Goal: Register for event/course

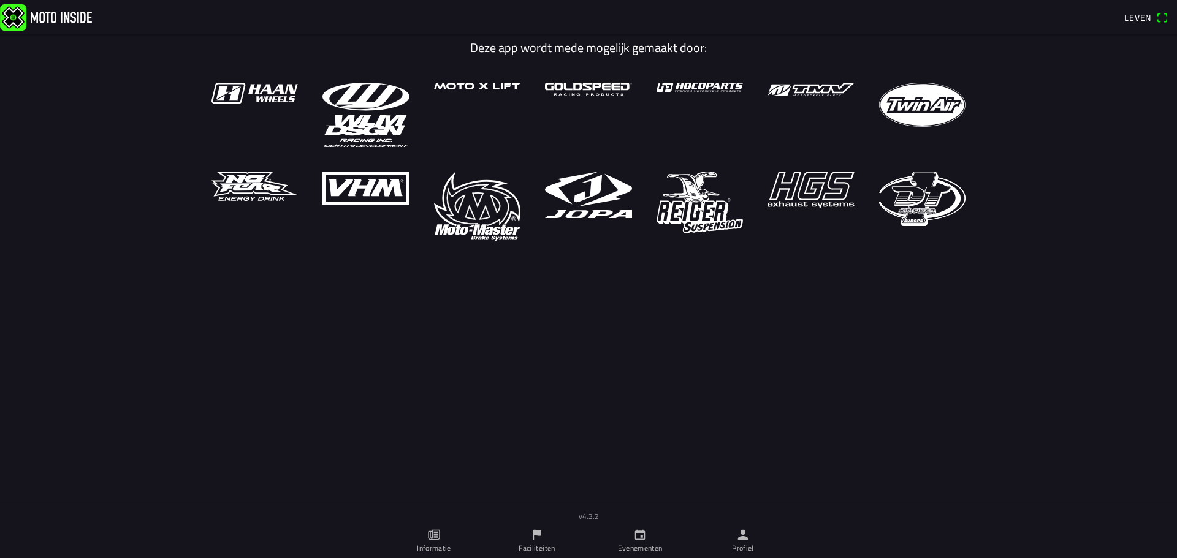
click at [639, 542] on link "Evenementen" at bounding box center [639, 541] width 103 height 34
click at [636, 536] on icon "kalender" at bounding box center [640, 535] width 10 height 10
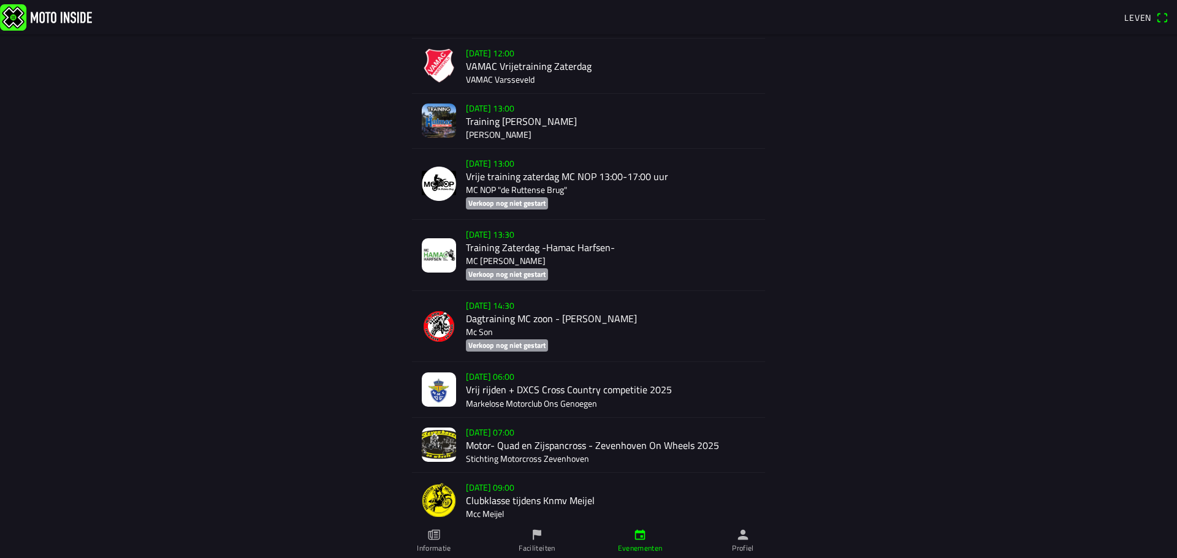
scroll to position [616, 0]
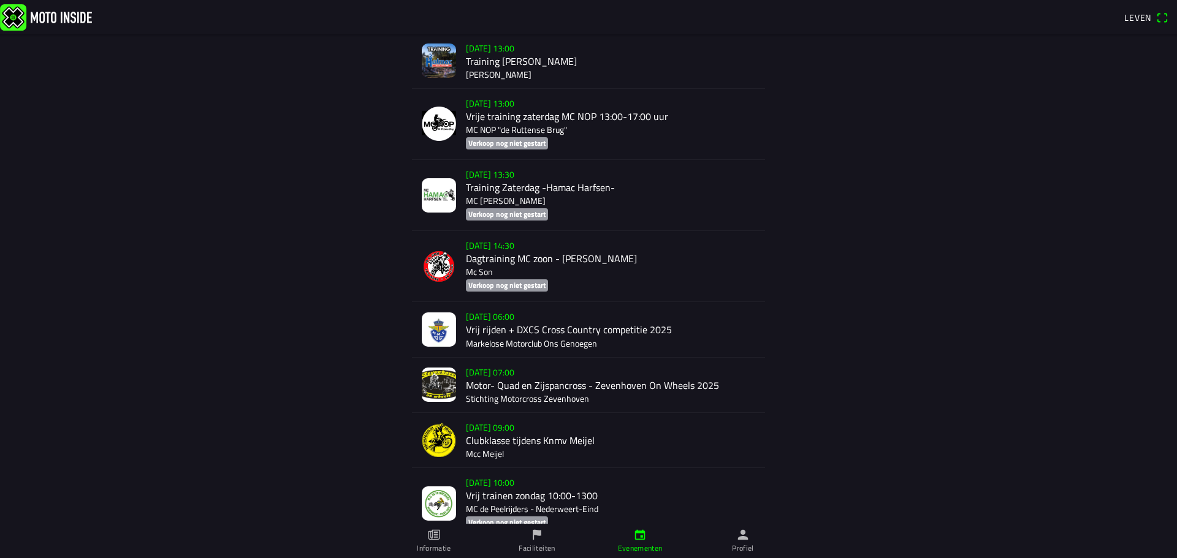
click at [506, 333] on div "zo 21 sep. - 06:00 Vrij rijden + DXCS Cross Country competitie 2025 Markelose M…" at bounding box center [610, 329] width 289 height 55
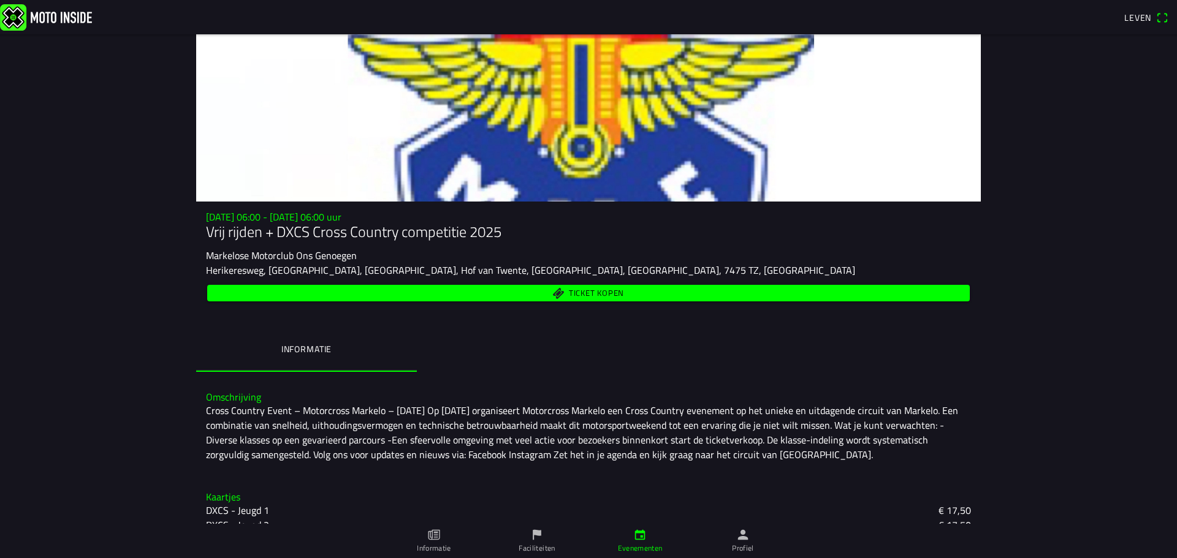
click at [264, 19] on link at bounding box center [559, 17] width 1118 height 26
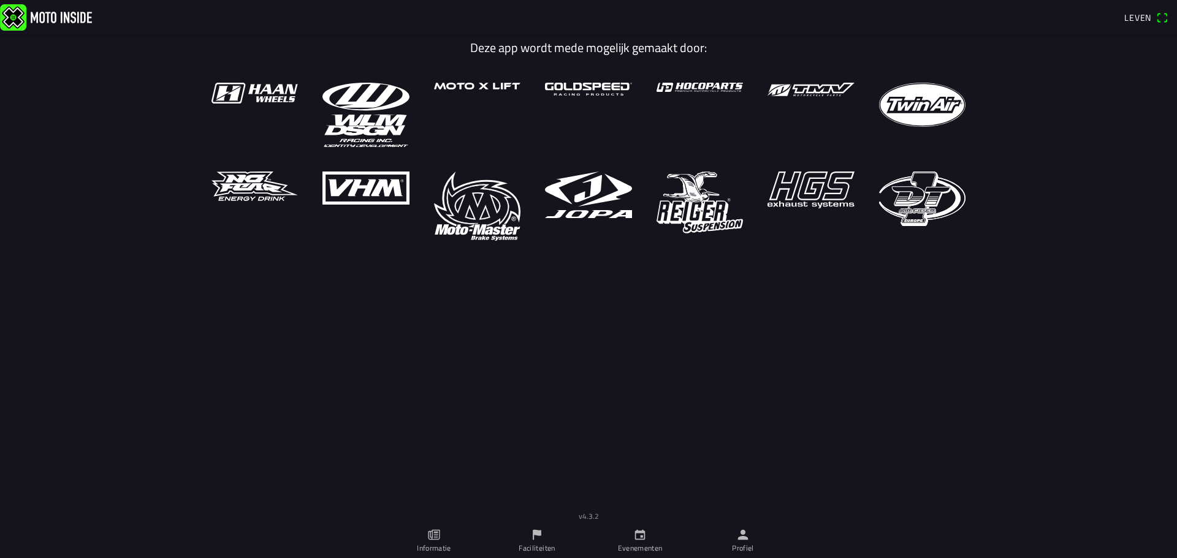
click at [637, 540] on icon "kalender" at bounding box center [640, 535] width 10 height 10
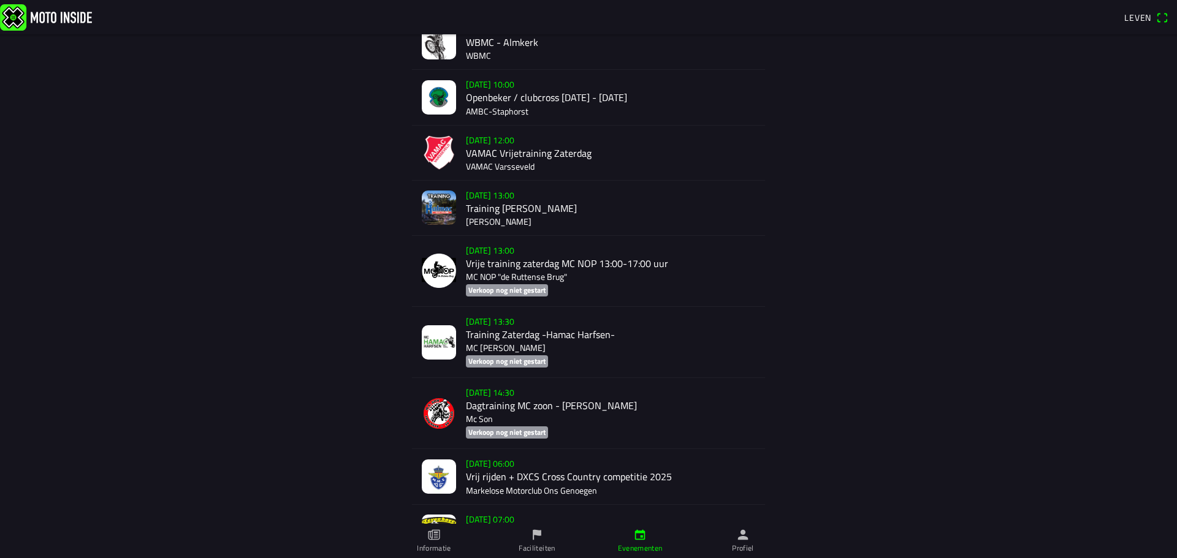
scroll to position [490, 0]
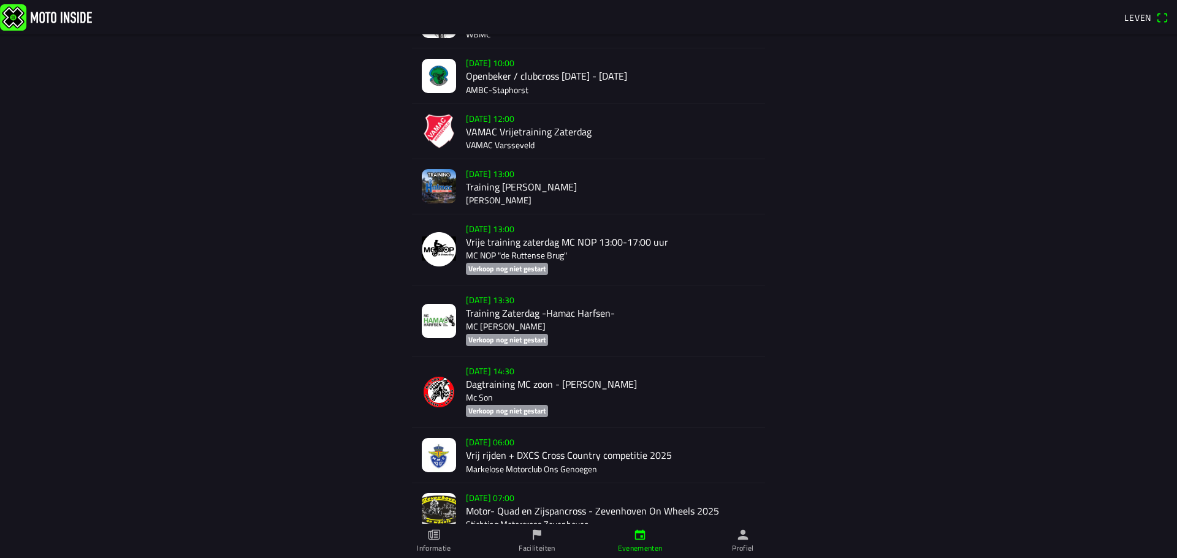
click at [502, 452] on div "zo 21 sep. - 06:00 Vrij rijden + DXCS Cross Country competitie 2025 Markelose M…" at bounding box center [610, 455] width 289 height 55
